Goal: Task Accomplishment & Management: Complete application form

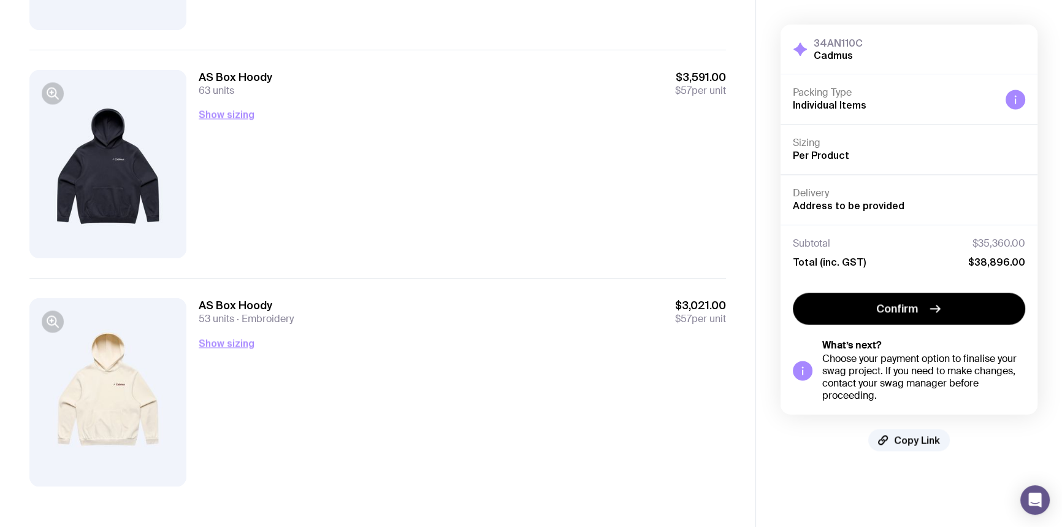
scroll to position [2130, 0]
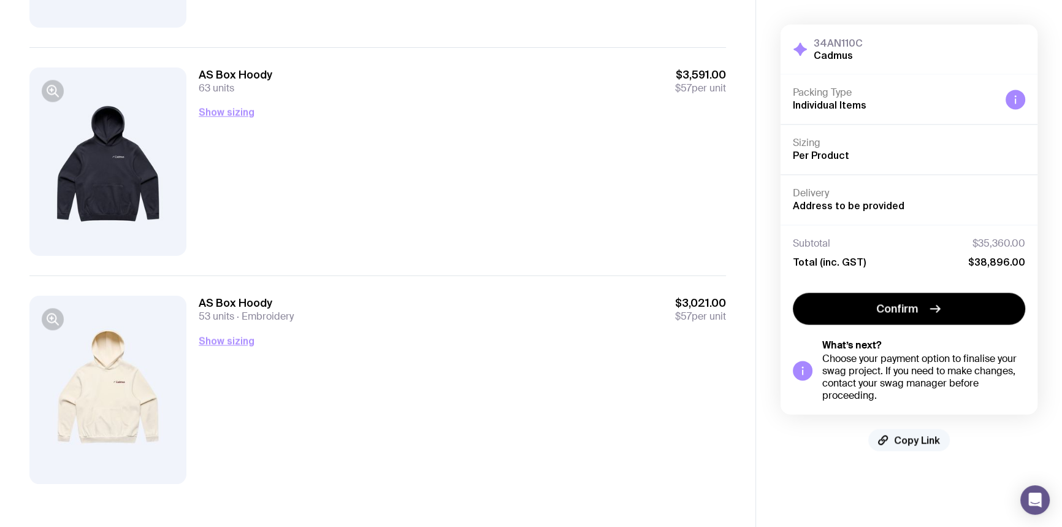
click at [920, 440] on span "Copy Link" at bounding box center [917, 439] width 46 height 12
click at [905, 437] on span "Copied!" at bounding box center [917, 439] width 37 height 12
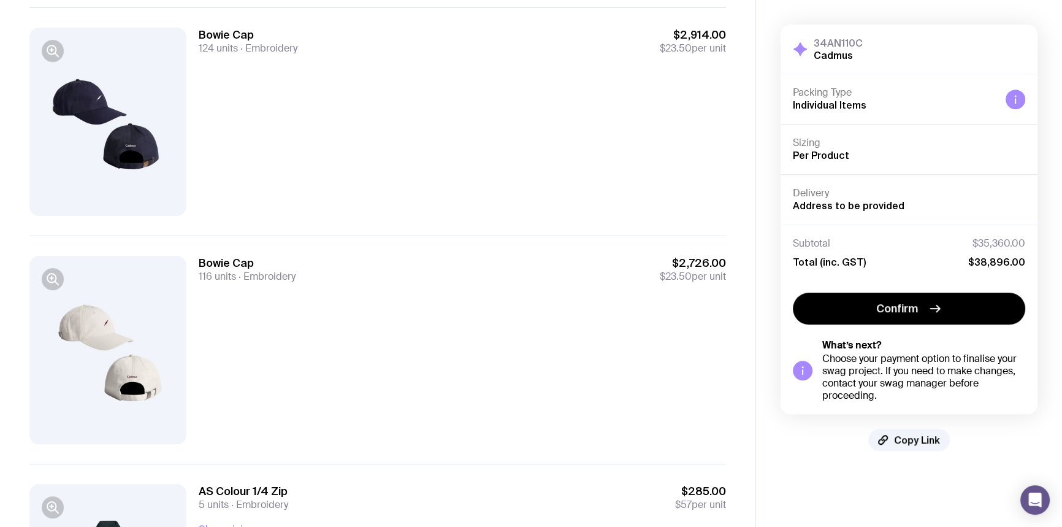
scroll to position [625, 0]
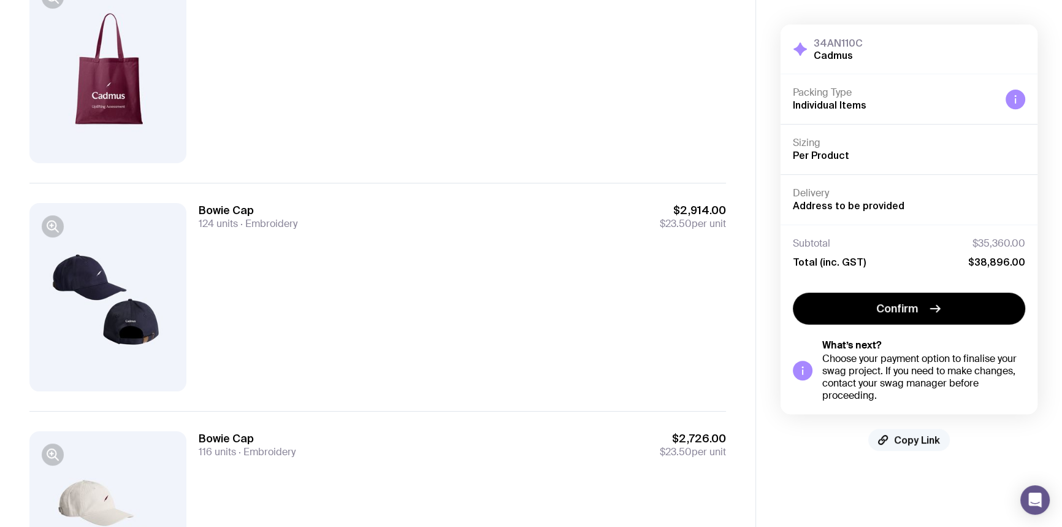
click at [920, 441] on span "Copy Link" at bounding box center [917, 439] width 46 height 12
click at [927, 437] on span "Copied!" at bounding box center [917, 439] width 37 height 12
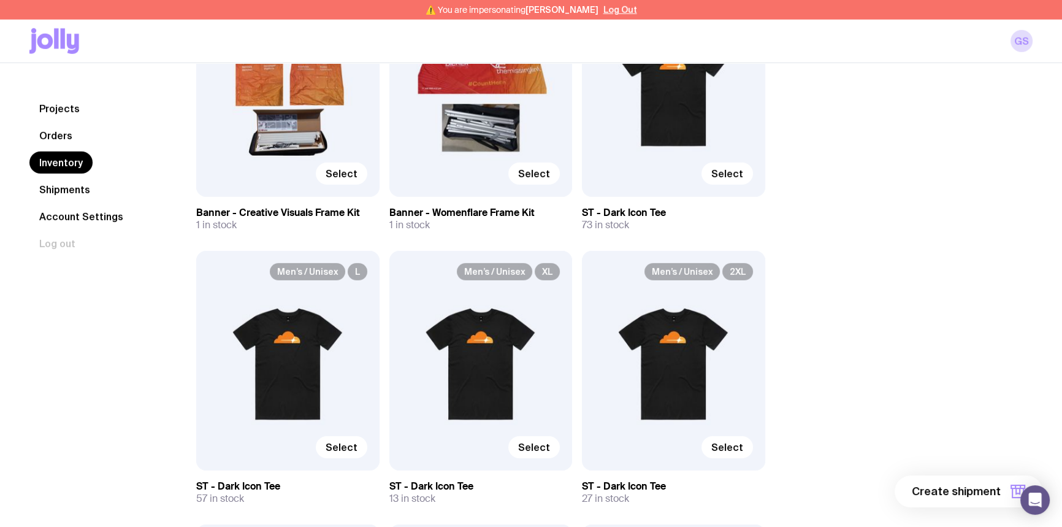
scroll to position [4682, 0]
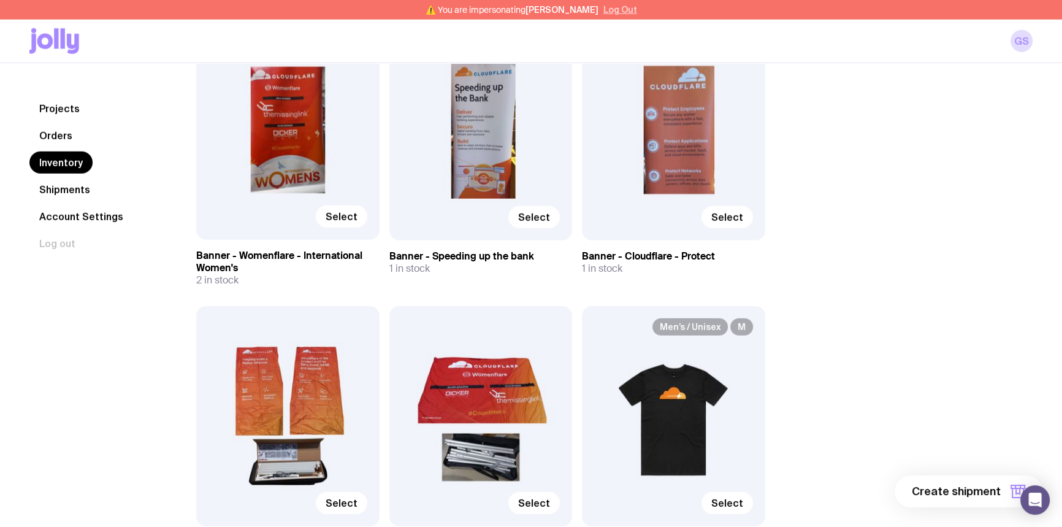
click at [611, 9] on button "Log Out" at bounding box center [620, 10] width 34 height 10
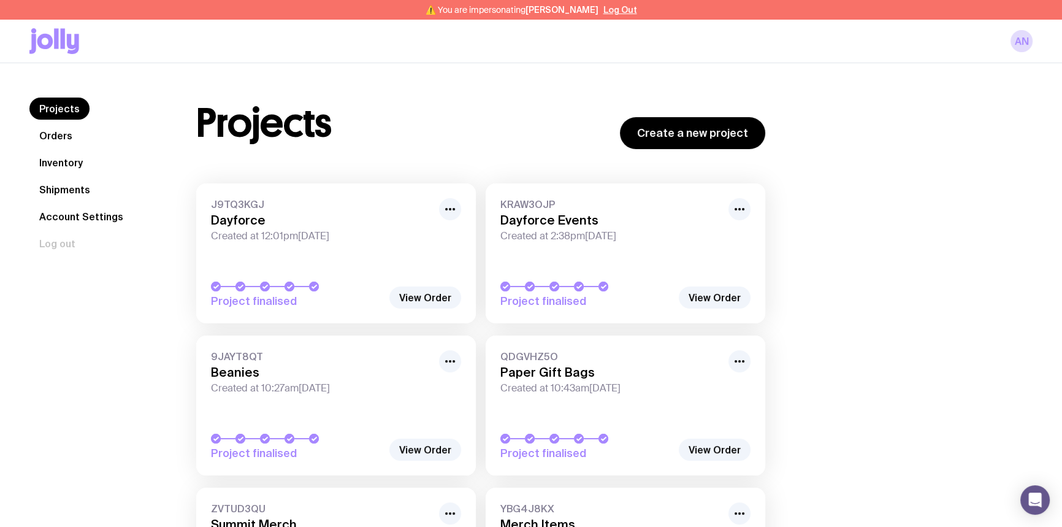
drag, startPoint x: 59, startPoint y: 166, endPoint x: 23, endPoint y: 171, distance: 36.6
click at [59, 165] on link "Inventory" at bounding box center [60, 162] width 63 height 22
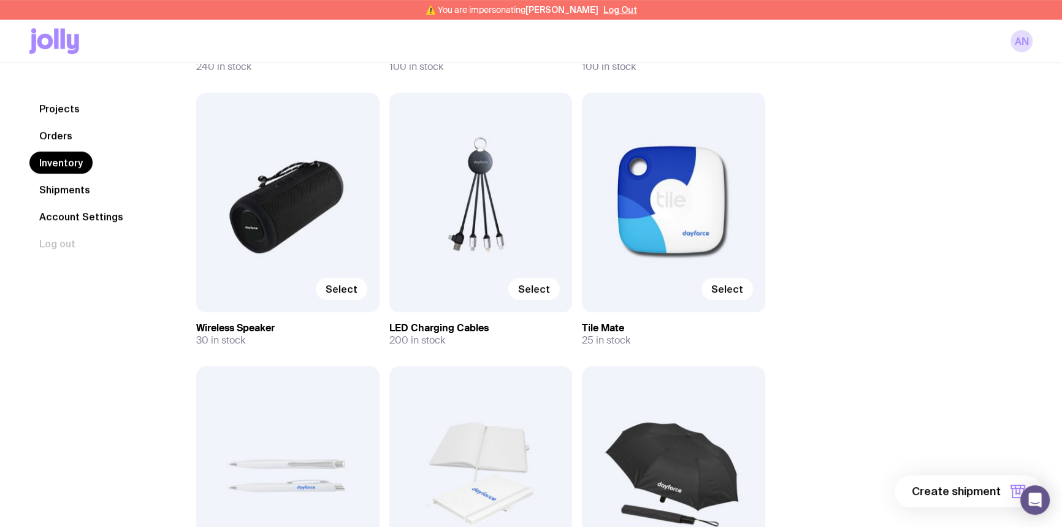
scroll to position [668, 0]
click at [533, 283] on span "Select" at bounding box center [534, 288] width 32 height 12
click at [0, 0] on input "Select" at bounding box center [0, 0] width 0 height 0
click at [980, 486] on span "1 item" at bounding box center [985, 491] width 31 height 15
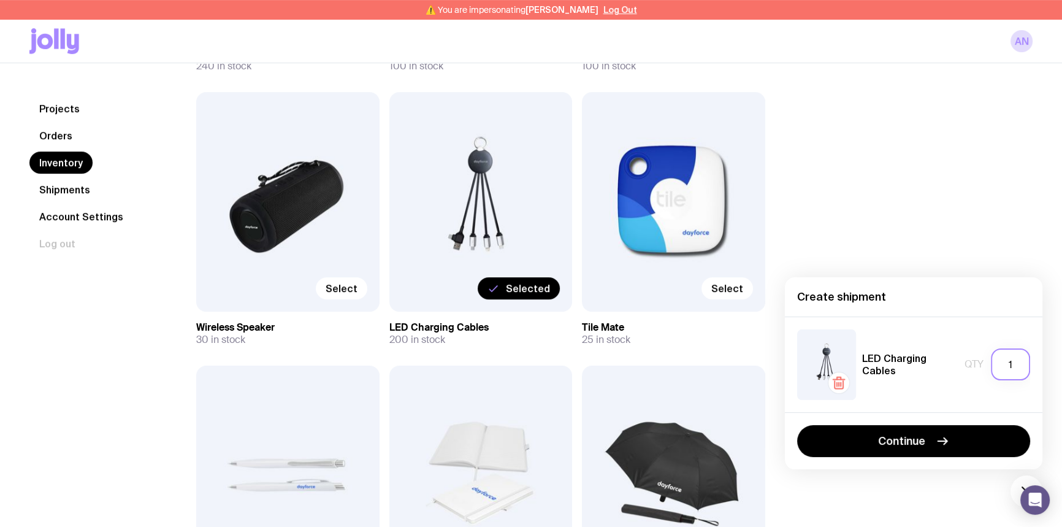
drag, startPoint x: 1012, startPoint y: 365, endPoint x: 993, endPoint y: 365, distance: 18.4
click at [993, 365] on input "1" at bounding box center [1010, 364] width 39 height 32
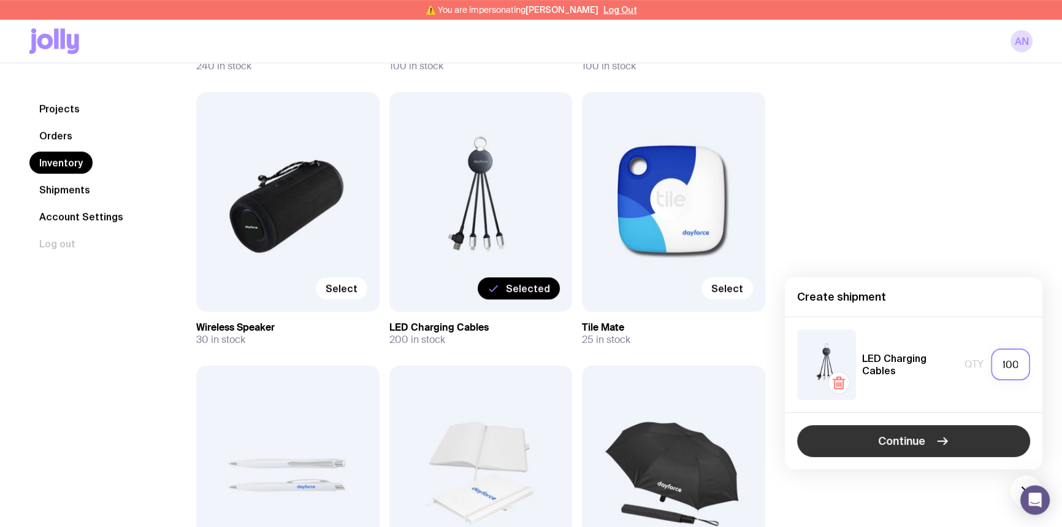
type input "100"
click at [901, 438] on span "Continue" at bounding box center [901, 440] width 47 height 15
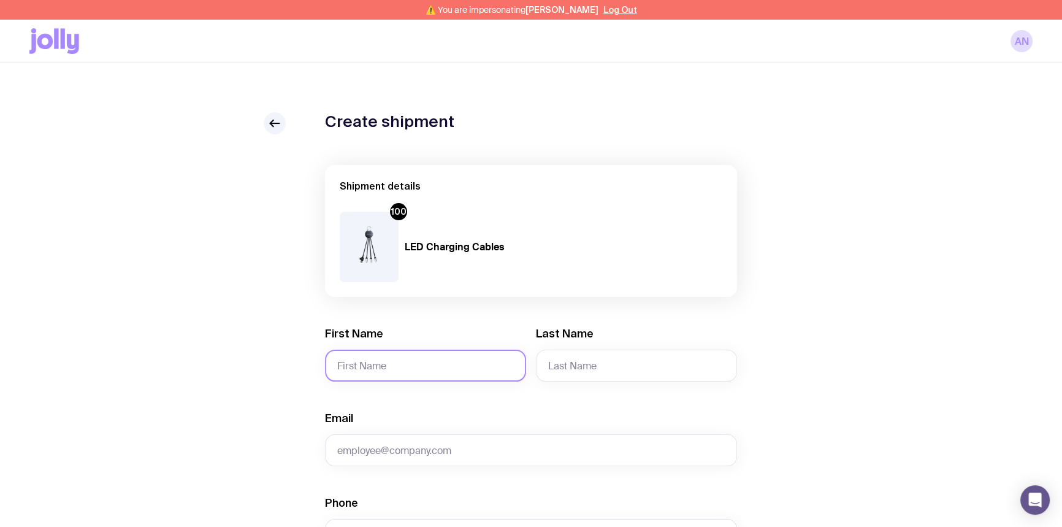
click at [380, 360] on input "First Name" at bounding box center [425, 365] width 201 height 32
click at [367, 364] on input "First Name" at bounding box center [425, 365] width 201 height 32
paste input "https://app.sendjolly.com.au/review/projects/34AN110C/finalise?key=fdb3096a8b1f…"
type input "https://app.sendjolly.com.au/review/projects/34AN110C/finalise?key=fdb3096a8b1f…"
click at [408, 368] on input "First Name" at bounding box center [425, 365] width 201 height 32
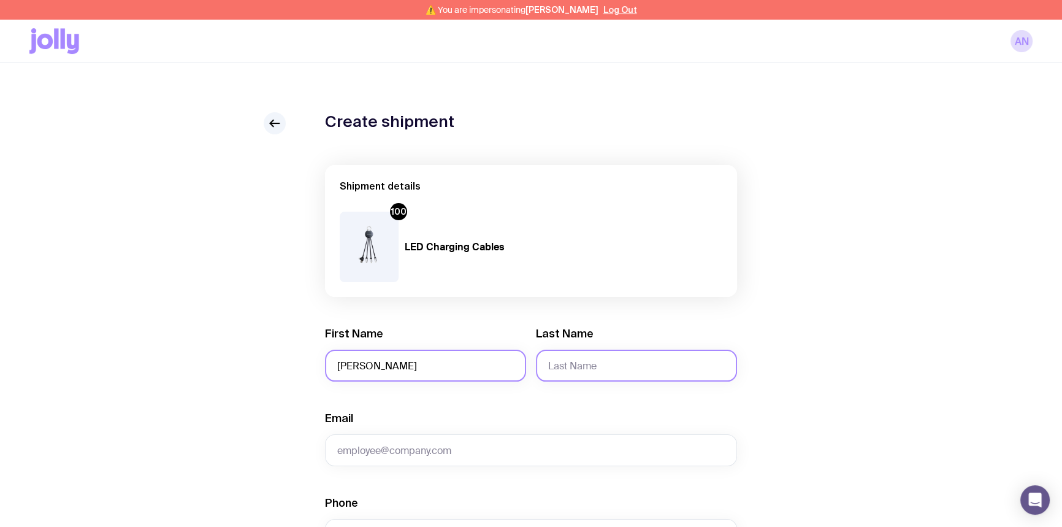
type input "Dina"
click at [573, 370] on input "Last Name" at bounding box center [636, 365] width 201 height 32
click at [577, 369] on input "Eldefrawy" at bounding box center [636, 365] width 201 height 32
drag, startPoint x: 577, startPoint y: 369, endPoint x: 564, endPoint y: 362, distance: 14.8
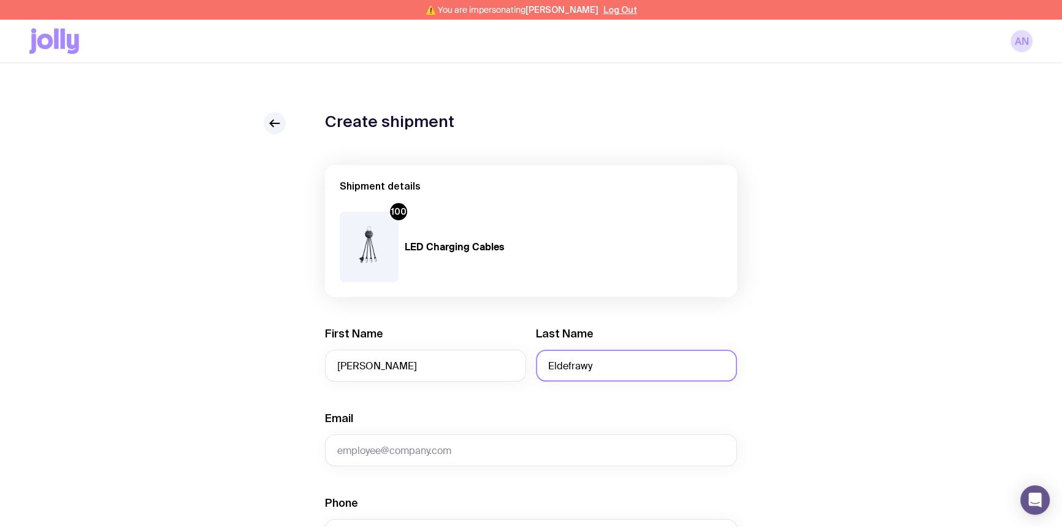
click at [564, 362] on input "Eldefrawy" at bounding box center [636, 365] width 201 height 32
click at [563, 365] on input "Eldefrawy" at bounding box center [636, 365] width 201 height 32
type input "El Defrawy"
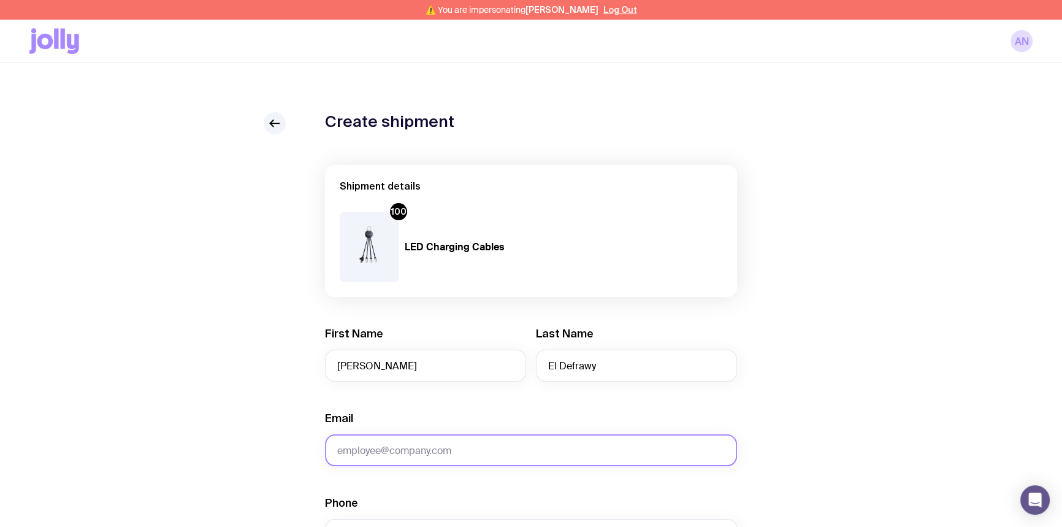
click at [489, 450] on input "Email" at bounding box center [531, 450] width 412 height 32
click at [423, 451] on input "Email" at bounding box center [531, 450] width 412 height 32
paste input "Angela.Nizeti@dayforce.com"
type input "Angela.Nizeti@dayforce.com"
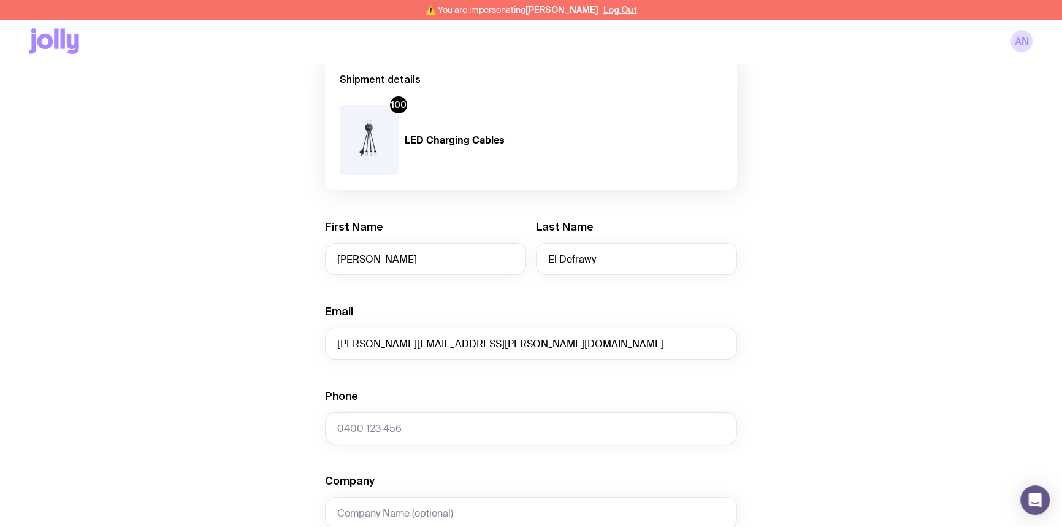
scroll to position [111, 0]
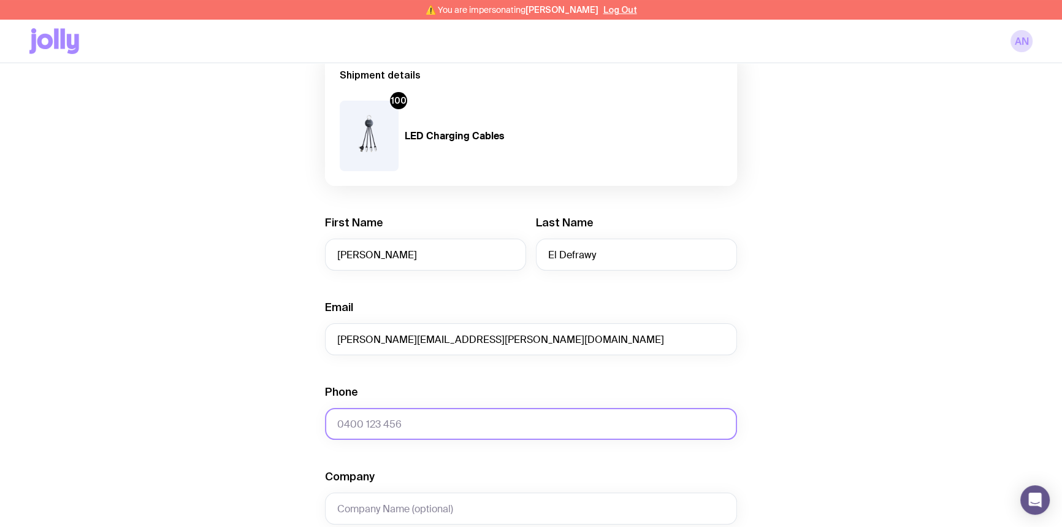
click at [373, 423] on input "Phone" at bounding box center [531, 424] width 412 height 32
paste input "448 052 437"
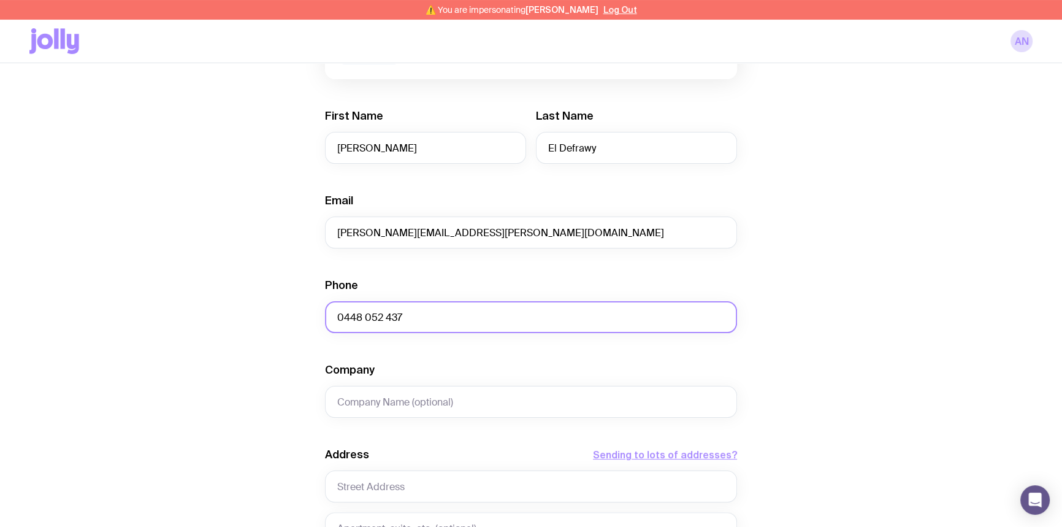
scroll to position [223, 0]
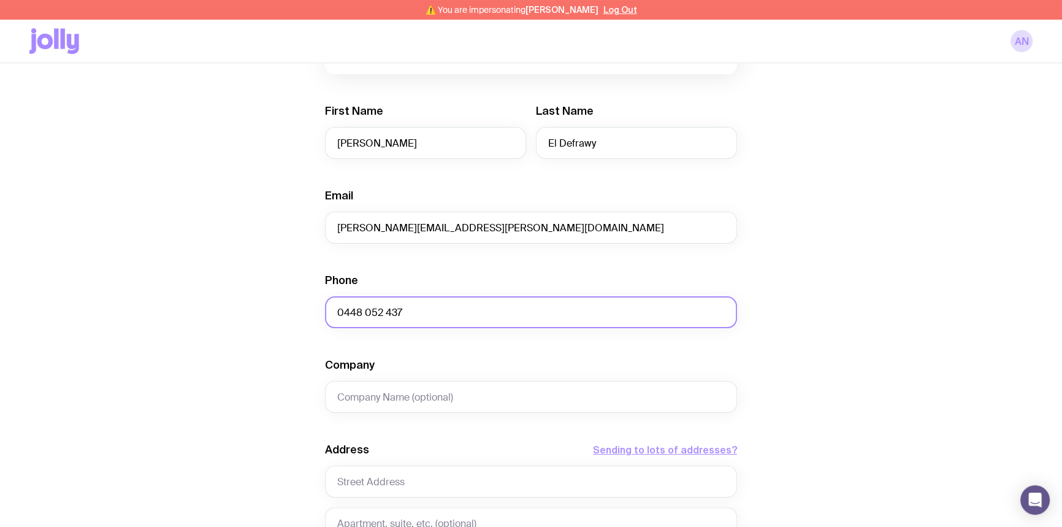
type input "0448 052 437"
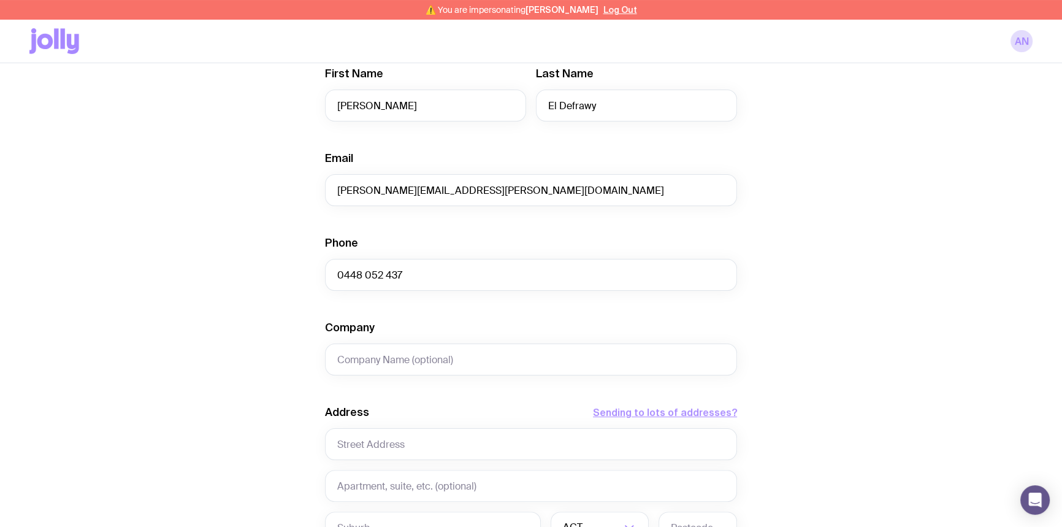
scroll to position [278, 0]
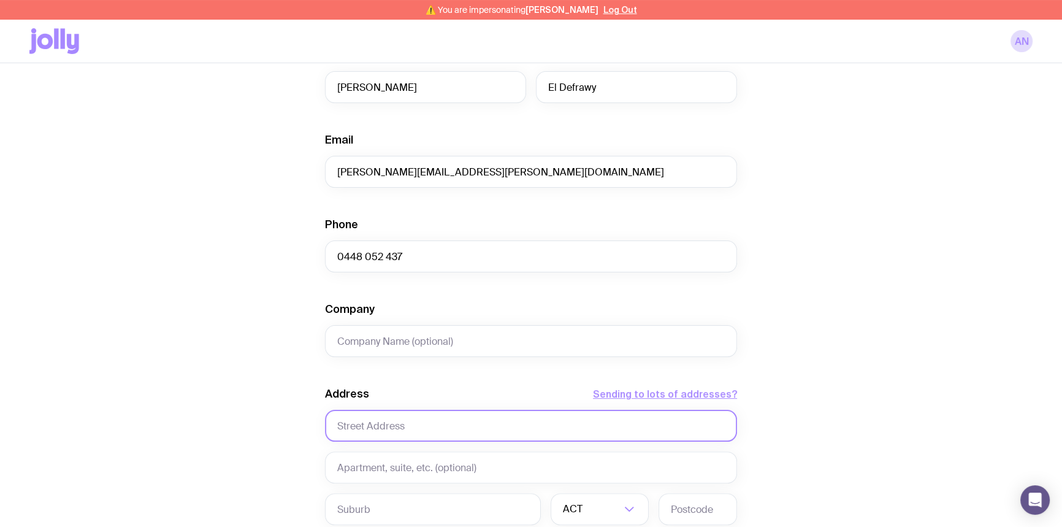
click at [381, 419] on input "text" at bounding box center [531, 426] width 412 height 32
paste input "448 052 437"
type input "448 052 437"
type textarea "437"
drag, startPoint x: 405, startPoint y: 427, endPoint x: 300, endPoint y: 423, distance: 105.5
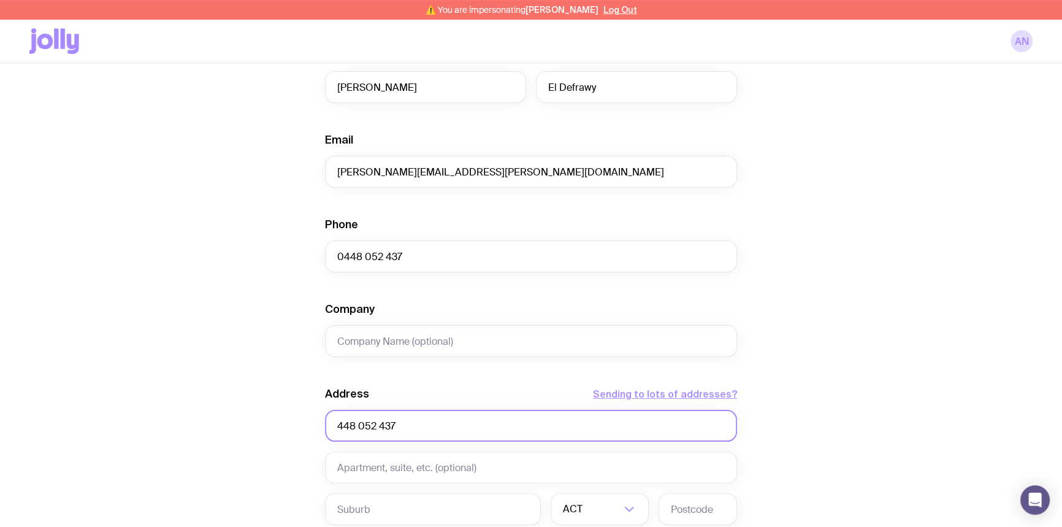
click at [300, 423] on div "Create shipment Shipment details 100 LED Charging Cables First Name Dina Last N…" at bounding box center [530, 300] width 1003 height 933
click at [373, 423] on input "text" at bounding box center [531, 426] width 412 height 32
paste input "Loading Dock, Slip Street"
type input "Loading Dock, Slip Street"
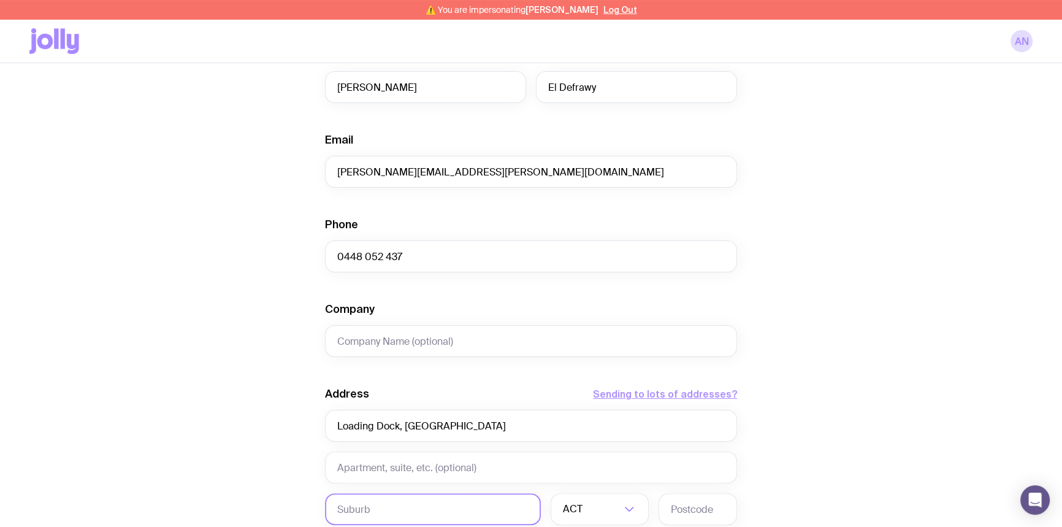
click at [365, 505] on input "text" at bounding box center [433, 509] width 216 height 32
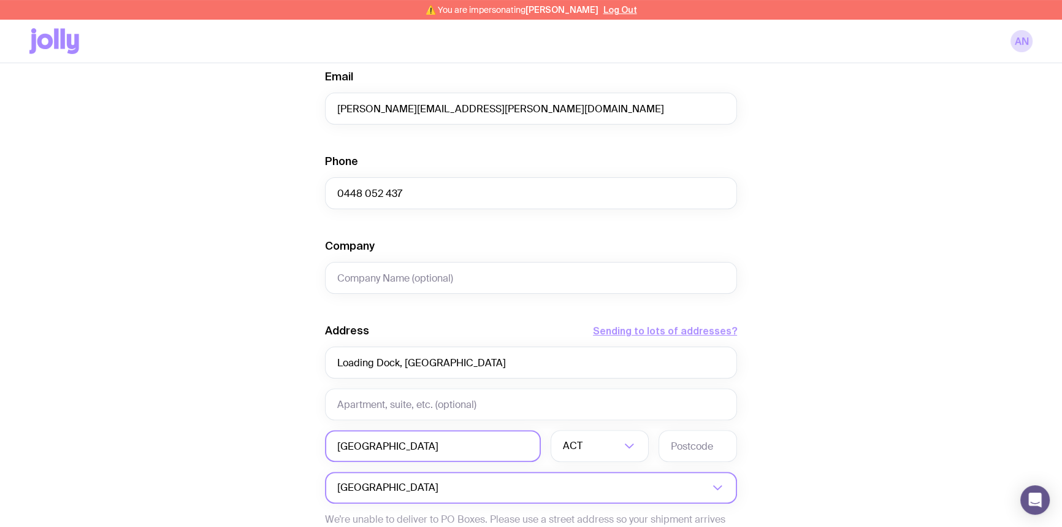
scroll to position [390, 0]
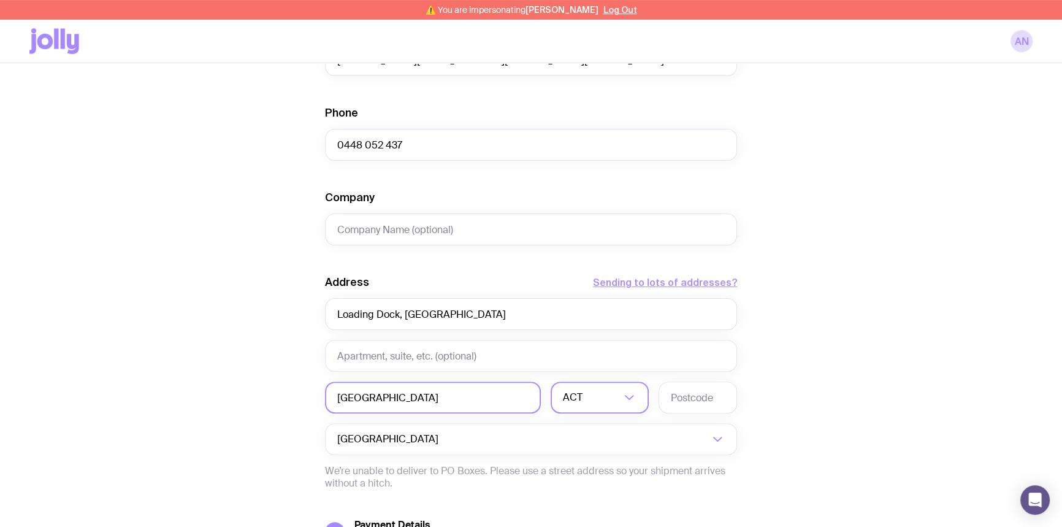
type input "Sydney"
click at [588, 399] on input "Search for option" at bounding box center [603, 397] width 36 height 32
drag, startPoint x: 587, startPoint y: 452, endPoint x: 661, endPoint y: 426, distance: 78.2
click at [588, 452] on li "NSW" at bounding box center [599, 461] width 97 height 26
click at [693, 399] on input "text" at bounding box center [697, 397] width 78 height 32
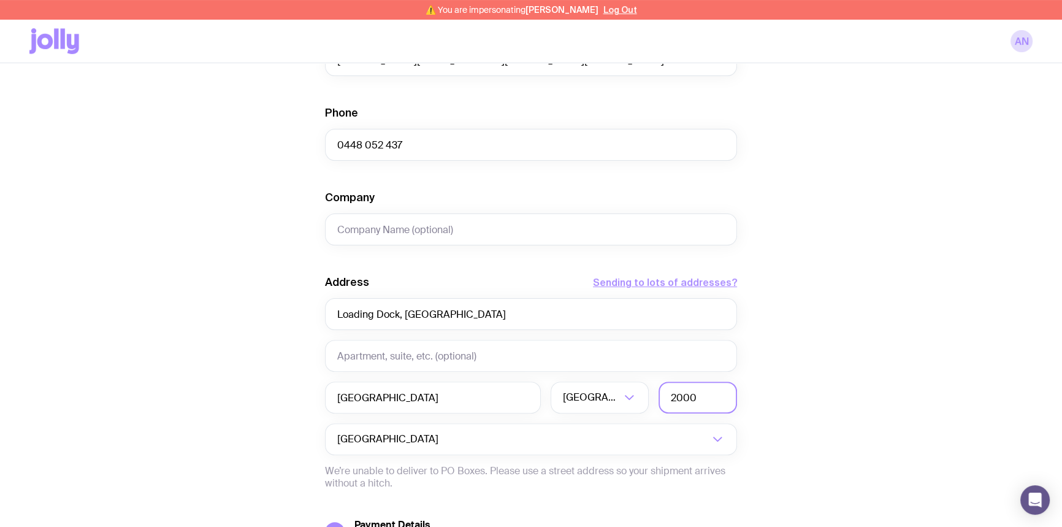
type input "2000"
click at [892, 342] on div "Create shipment Shipment details 100 LED Charging Cables First Name Dina Last N…" at bounding box center [530, 188] width 1003 height 933
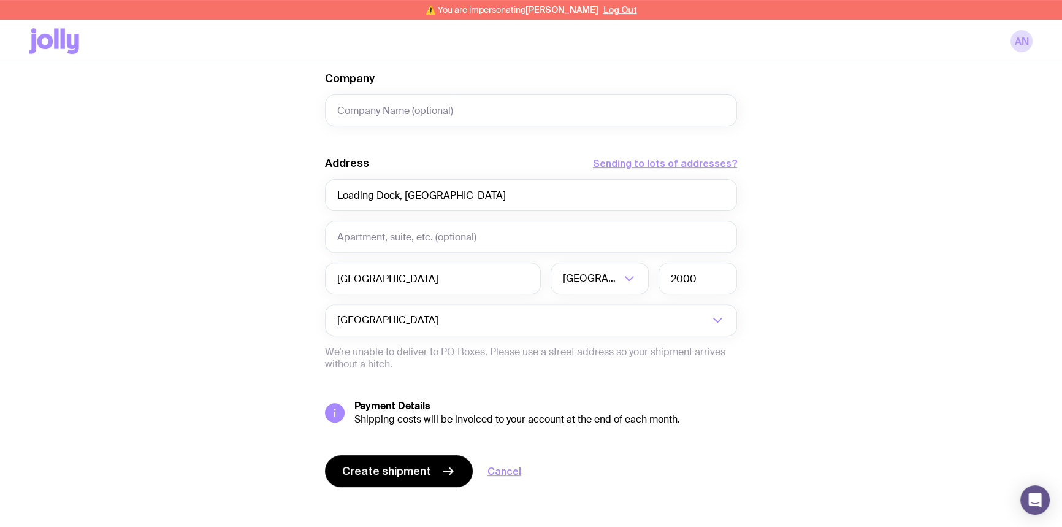
scroll to position [517, 0]
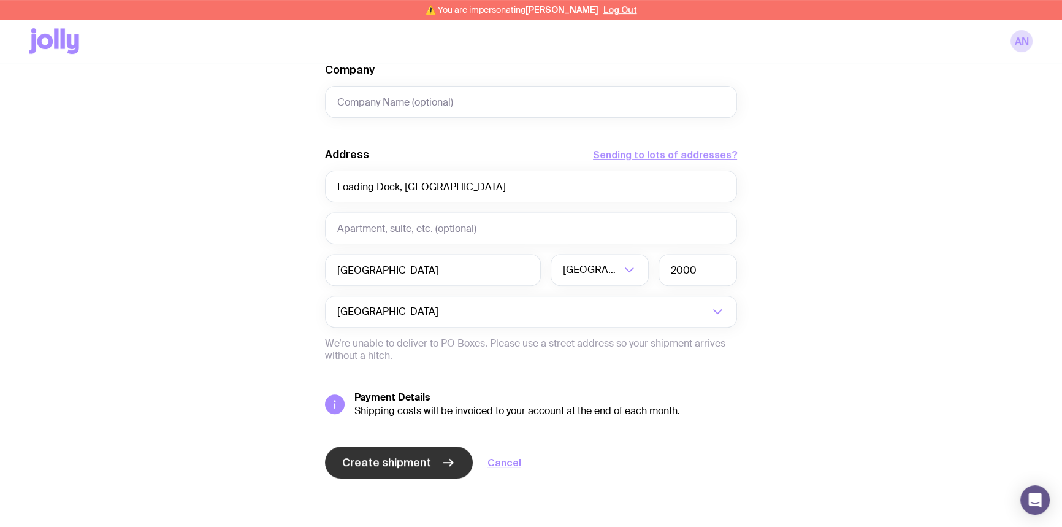
click at [376, 463] on span "Create shipment" at bounding box center [386, 462] width 89 height 15
